Goal: Communication & Community: Answer question/provide support

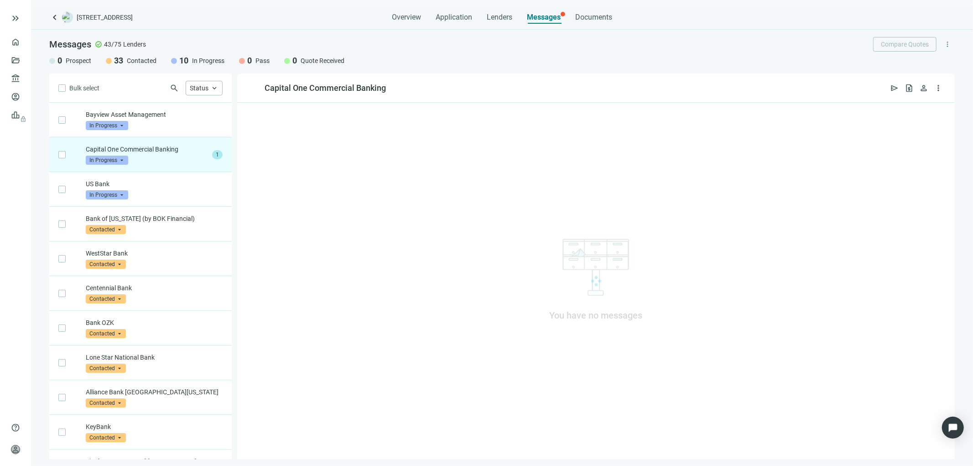
scroll to position [34, 0]
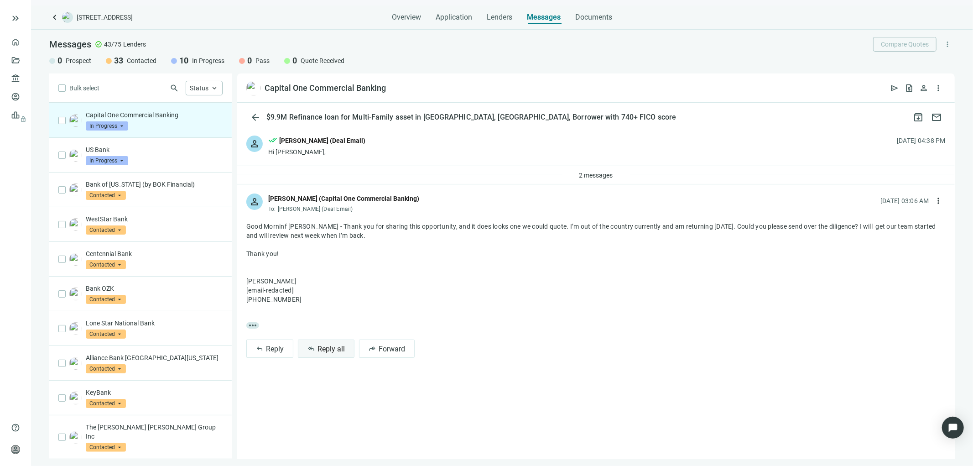
click at [332, 347] on span "Reply all" at bounding box center [330, 348] width 27 height 9
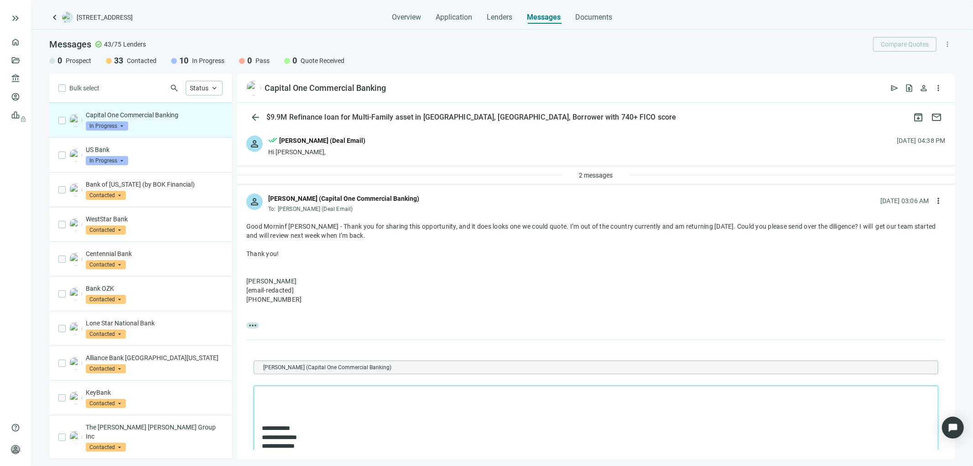
scroll to position [0, 0]
